Goal: Transaction & Acquisition: Purchase product/service

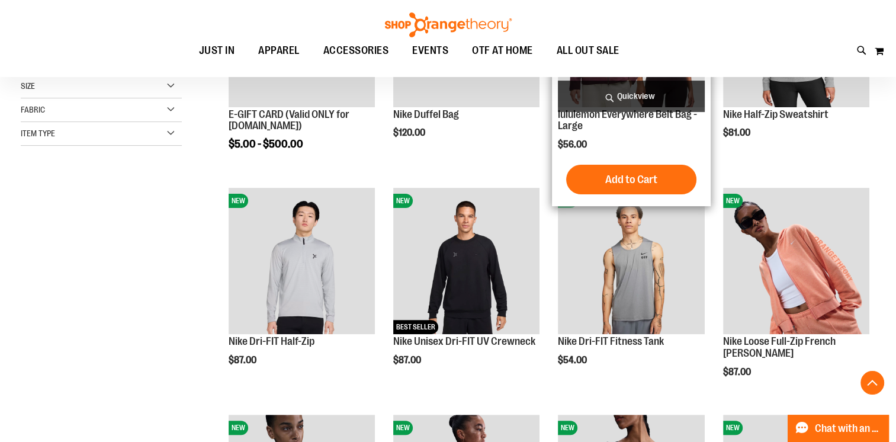
scroll to position [355, 0]
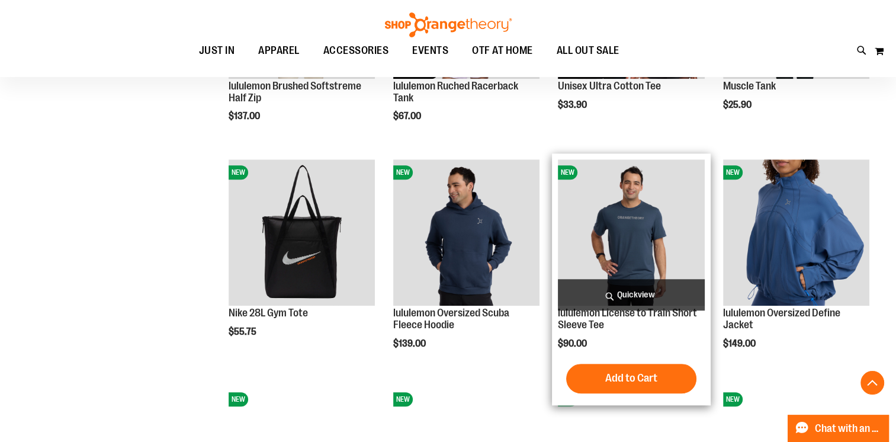
scroll to position [1065, 0]
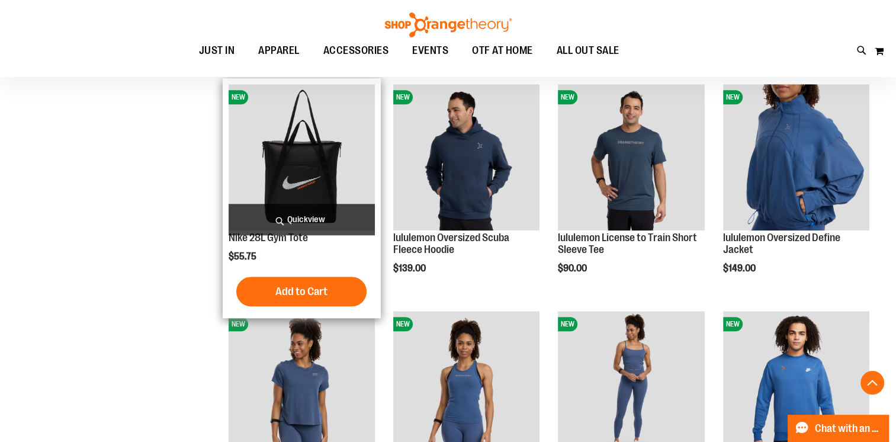
type input "**********"
click at [311, 235] on span "Quickview" at bounding box center [302, 219] width 146 height 31
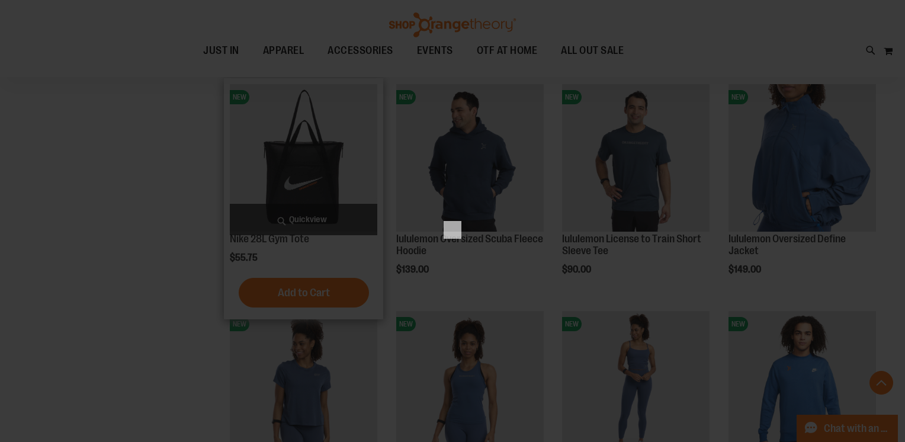
click at [311, 235] on div "×" at bounding box center [452, 221] width 905 height 442
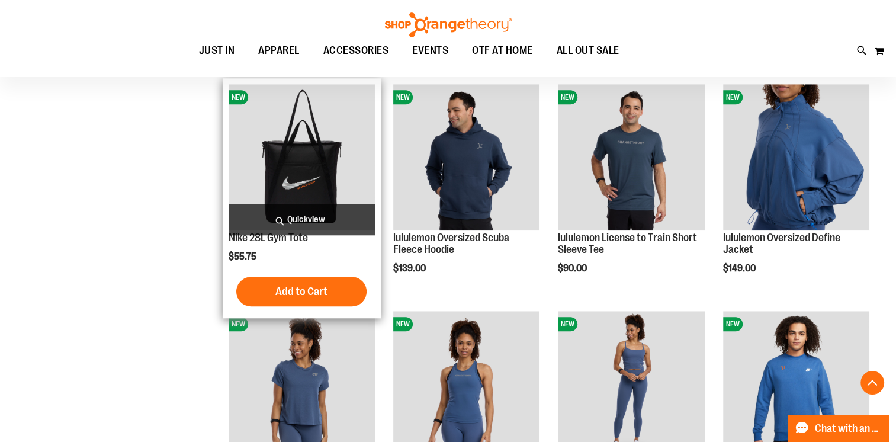
click at [318, 204] on span "Quickview" at bounding box center [302, 219] width 146 height 31
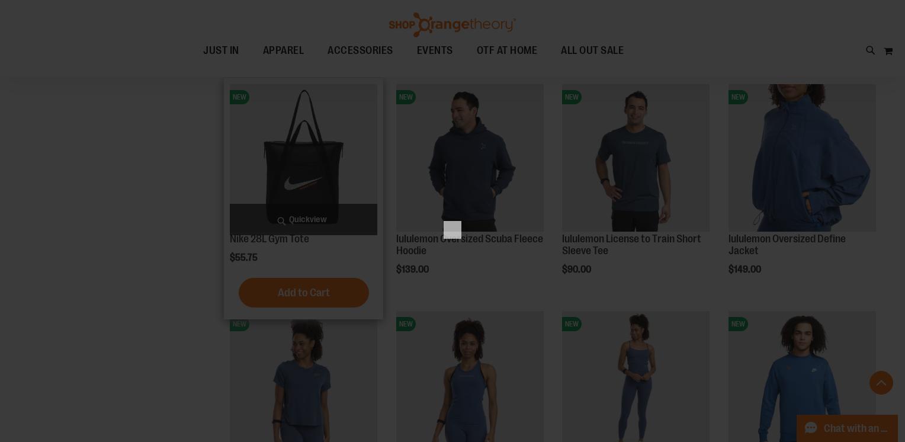
click at [317, 200] on div "×" at bounding box center [452, 221] width 905 height 442
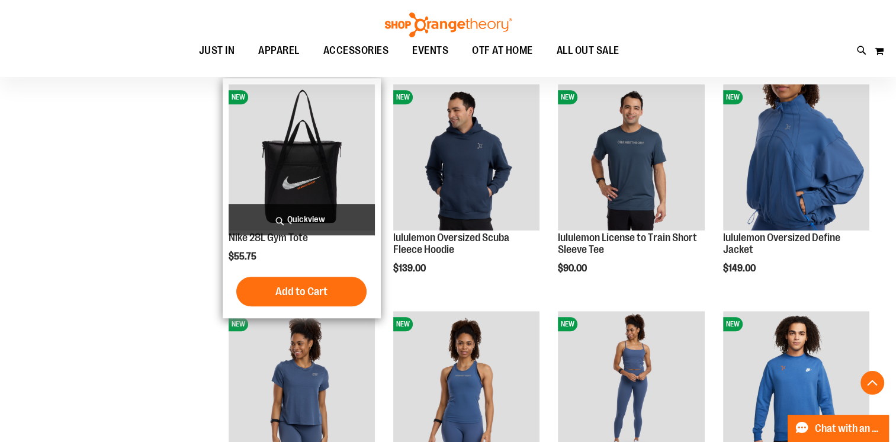
click at [315, 203] on img "product" at bounding box center [302, 157] width 146 height 146
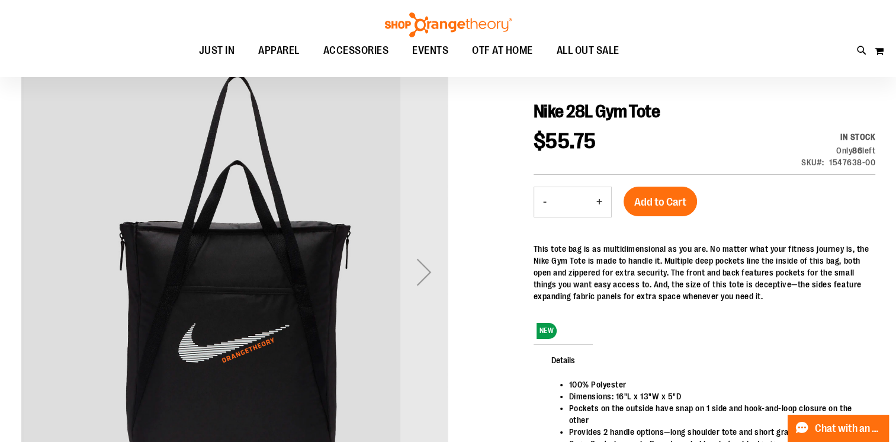
scroll to position [177, 0]
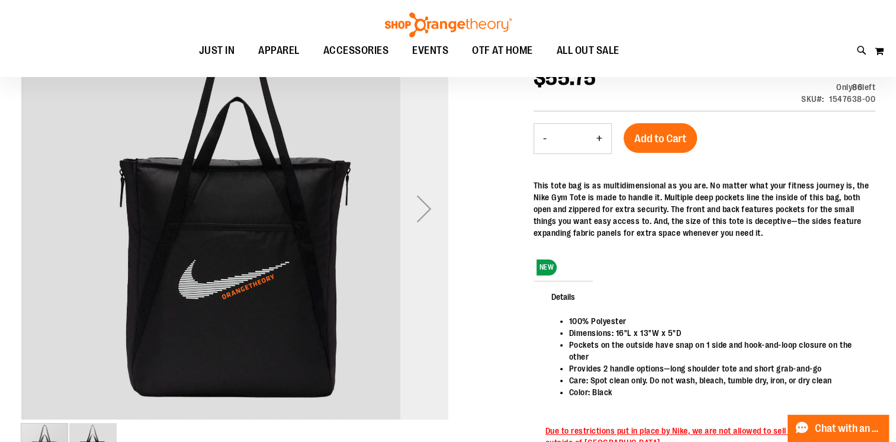
type input "**********"
click at [422, 211] on div "Next" at bounding box center [423, 208] width 47 height 47
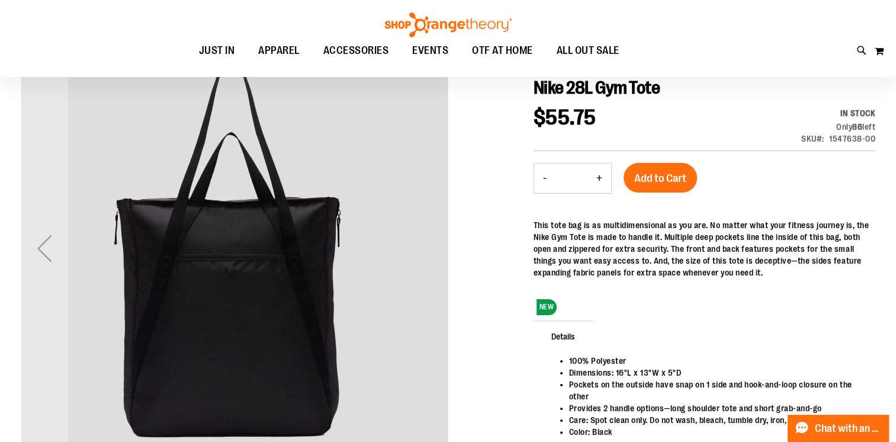
scroll to position [118, 0]
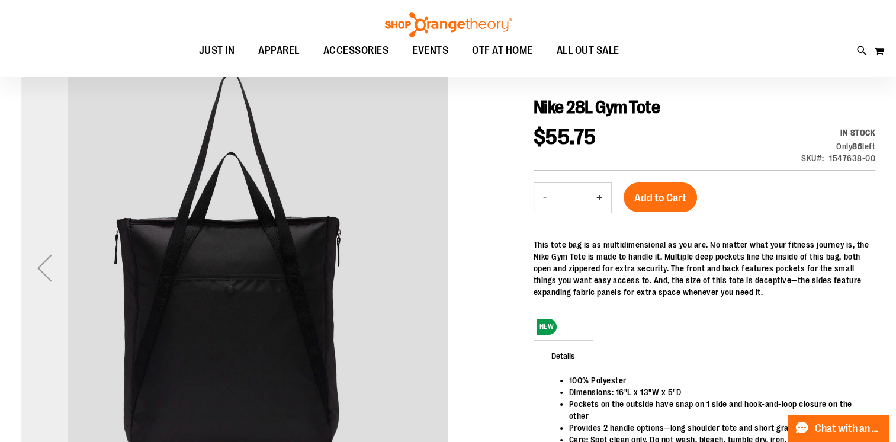
click at [43, 271] on div "Previous" at bounding box center [44, 267] width 47 height 47
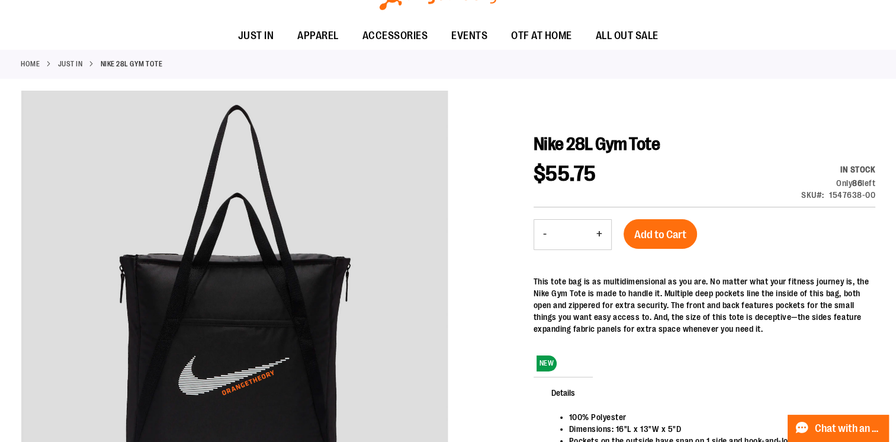
scroll to position [177, 0]
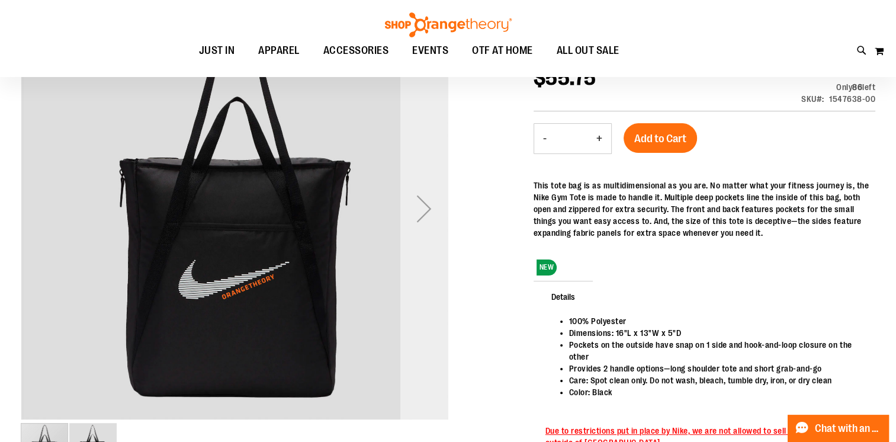
click at [422, 210] on div "Next" at bounding box center [423, 208] width 47 height 47
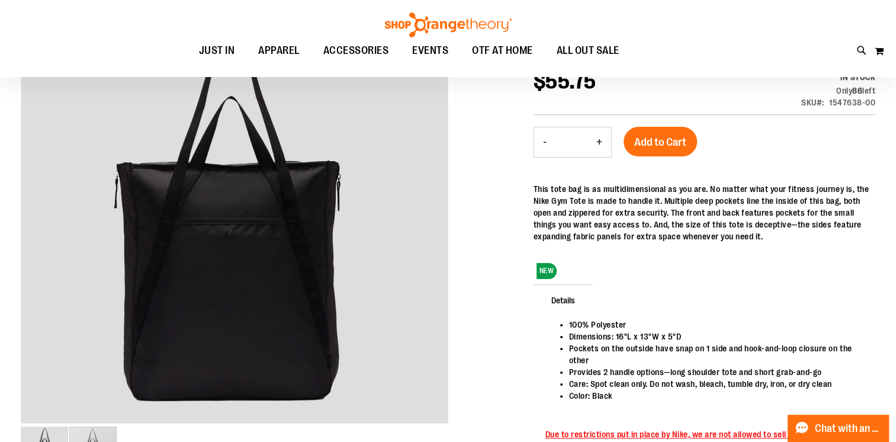
scroll to position [0, 0]
